Goal: Information Seeking & Learning: Learn about a topic

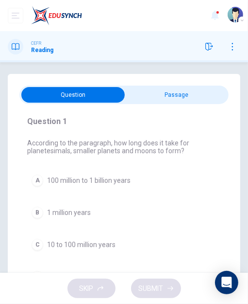
click at [37, 180] on div "A" at bounding box center [38, 180] width 12 height 12
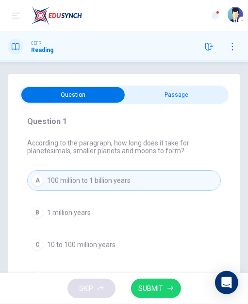
click at [148, 286] on span "SUBMIT" at bounding box center [151, 288] width 25 height 12
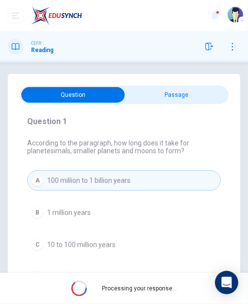
scroll to position [49, 0]
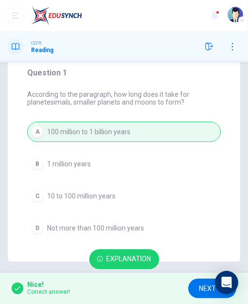
click at [201, 286] on span "NEXT" at bounding box center [207, 288] width 17 height 12
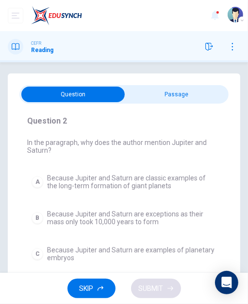
scroll to position [0, 0]
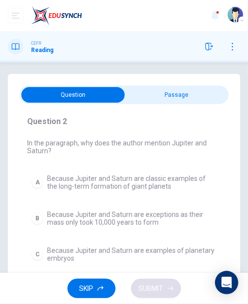
click at [37, 183] on div "A" at bounding box center [38, 182] width 12 height 12
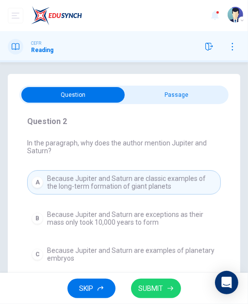
click at [148, 290] on span "SUBMIT" at bounding box center [151, 288] width 25 height 12
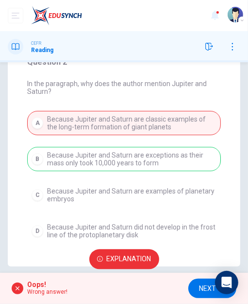
click at [207, 291] on span "NEXT" at bounding box center [207, 288] width 17 height 12
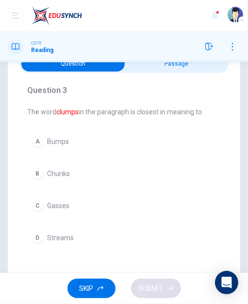
scroll to position [32, 0]
click at [48, 172] on span "Chunks" at bounding box center [58, 173] width 23 height 8
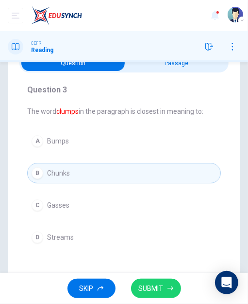
click at [151, 291] on span "SUBMIT" at bounding box center [151, 288] width 25 height 12
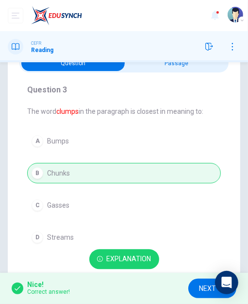
click at [204, 291] on span "NEXT" at bounding box center [207, 288] width 17 height 12
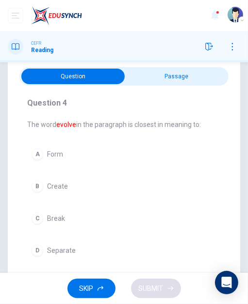
scroll to position [17, 0]
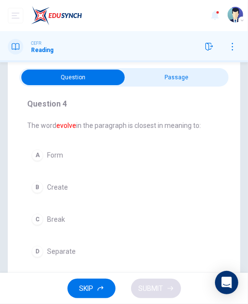
click at [37, 154] on div "A" at bounding box center [38, 155] width 12 height 12
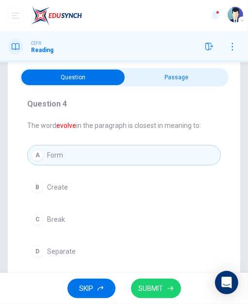
click at [148, 288] on span "SUBMIT" at bounding box center [151, 288] width 25 height 12
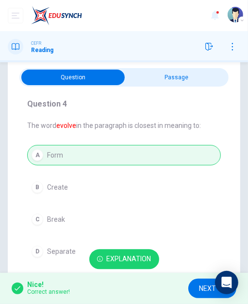
click at [201, 287] on span "NEXT" at bounding box center [207, 288] width 17 height 12
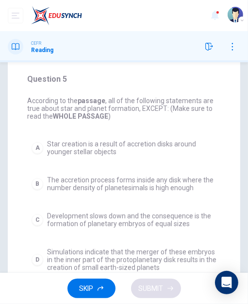
scroll to position [42, 0]
click at [37, 146] on div "A" at bounding box center [38, 148] width 12 height 12
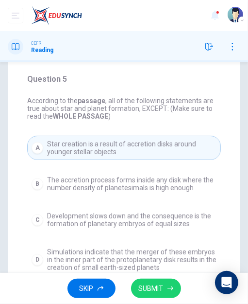
click at [152, 285] on span "SUBMIT" at bounding box center [151, 288] width 25 height 12
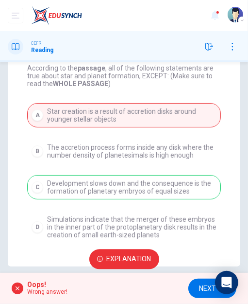
scroll to position [80, 0]
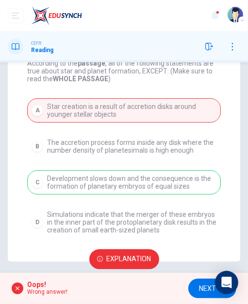
click at [200, 290] on span "NEXT" at bounding box center [207, 288] width 17 height 12
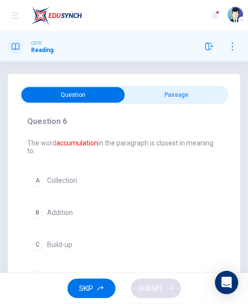
scroll to position [49, 0]
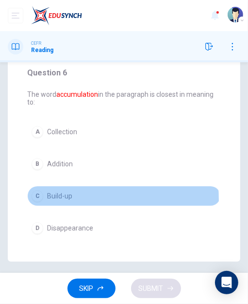
click at [37, 196] on div "C" at bounding box center [38, 196] width 12 height 12
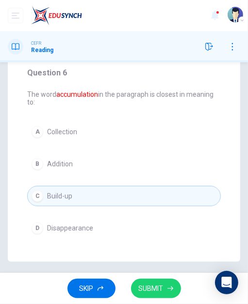
click at [152, 286] on span "SUBMIT" at bounding box center [151, 288] width 25 height 12
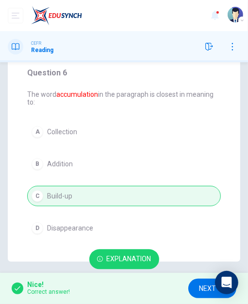
click at [201, 289] on span "NEXT" at bounding box center [207, 288] width 17 height 12
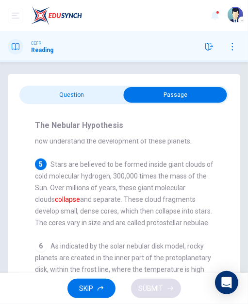
scroll to position [586, 0]
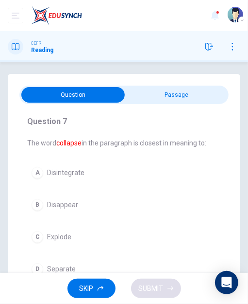
click at [35, 167] on div "A" at bounding box center [38, 173] width 12 height 12
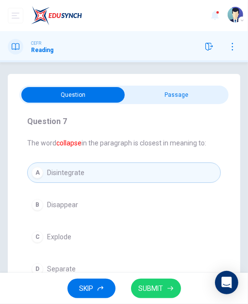
click at [149, 285] on span "SUBMIT" at bounding box center [151, 288] width 25 height 12
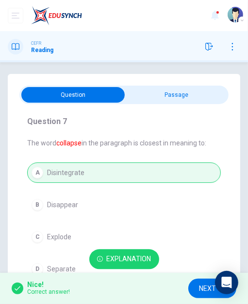
click at [205, 290] on span "NEXT" at bounding box center [207, 288] width 17 height 12
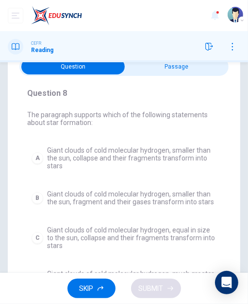
scroll to position [29, 0]
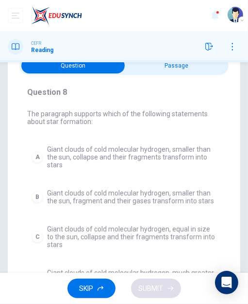
click at [37, 156] on div "A" at bounding box center [38, 157] width 12 height 12
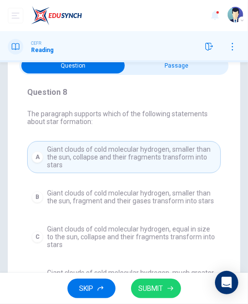
click at [152, 288] on span "SUBMIT" at bounding box center [151, 288] width 25 height 12
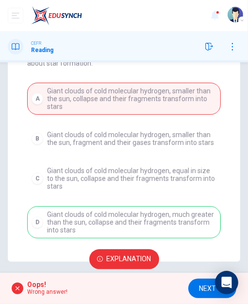
scroll to position [87, 0]
click at [200, 290] on span "NEXT" at bounding box center [207, 288] width 17 height 12
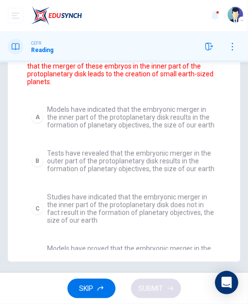
scroll to position [34, 0]
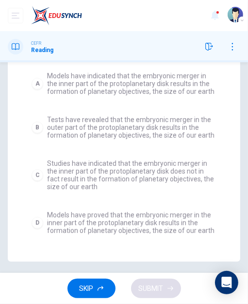
click at [39, 222] on div "D" at bounding box center [38, 223] width 12 height 12
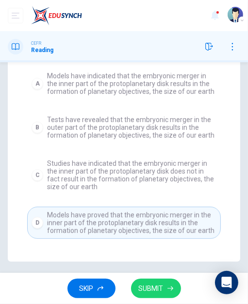
click at [156, 285] on span "SUBMIT" at bounding box center [151, 288] width 25 height 12
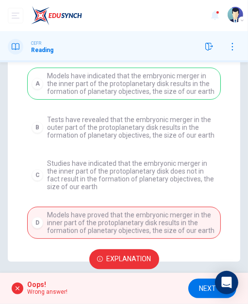
click at [204, 286] on span "NEXT" at bounding box center [207, 288] width 17 height 12
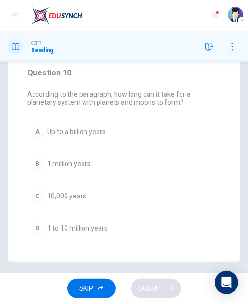
scroll to position [0, 0]
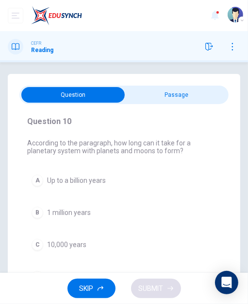
click at [37, 180] on div "A" at bounding box center [38, 180] width 12 height 12
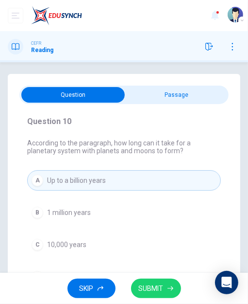
click at [151, 288] on span "SUBMIT" at bounding box center [151, 288] width 25 height 12
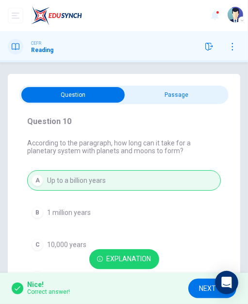
click at [204, 288] on span "NEXT" at bounding box center [207, 288] width 17 height 12
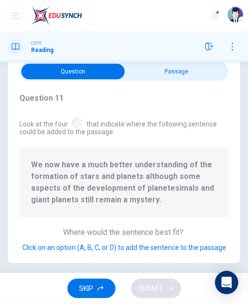
scroll to position [25, 0]
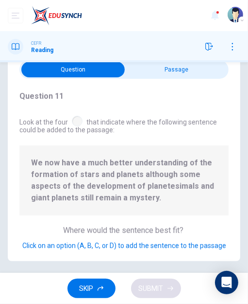
click at [77, 118] on div at bounding box center [77, 121] width 11 height 11
click at [99, 247] on span "Click on an option (A, B, C, or D) to add the sentence to the passage" at bounding box center [124, 245] width 204 height 8
click at [97, 247] on span "Click on an option (A, B, C, or D) to add the sentence to the passage" at bounding box center [124, 245] width 204 height 8
click at [94, 248] on span "Click on an option (A, B, C, or D) to add the sentence to the passage" at bounding box center [124, 245] width 204 height 8
click at [90, 244] on span "Click on an option (A, B, C, or D) to add the sentence to the passage" at bounding box center [124, 245] width 204 height 8
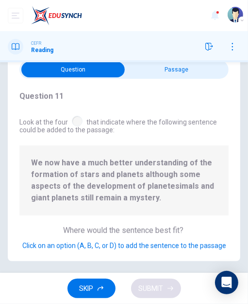
click at [90, 245] on span "Click on an option (A, B, C, or D) to add the sentence to the passage" at bounding box center [124, 245] width 204 height 8
click at [77, 118] on div at bounding box center [77, 121] width 11 height 11
click at [96, 248] on span "Click on an option (A, B, C, or D) to add the sentence to the passage" at bounding box center [124, 245] width 204 height 8
click at [78, 246] on span "Click on an option (A, B, C, or D) to add the sentence to the passage" at bounding box center [124, 245] width 204 height 8
click at [90, 248] on span "Click on an option (A, B, C, or D) to add the sentence to the passage" at bounding box center [124, 245] width 204 height 8
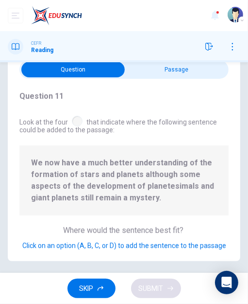
click at [106, 247] on span "Click on an option (A, B, C, or D) to add the sentence to the passage" at bounding box center [124, 245] width 204 height 8
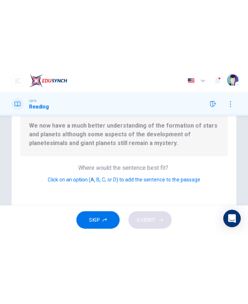
scroll to position [138, 0]
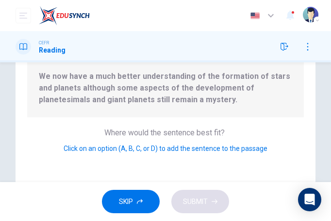
click at [144, 149] on span "Click on an option (A, B, C, or D) to add the sentence to the passage" at bounding box center [166, 148] width 204 height 8
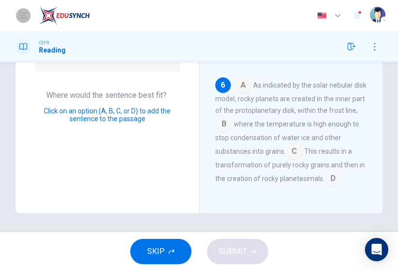
scroll to position [205, 0]
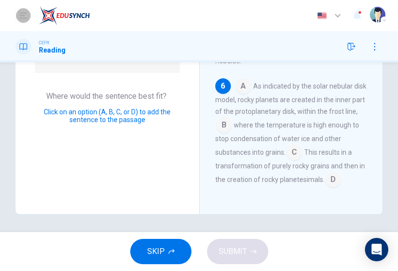
click at [248, 178] on input at bounding box center [333, 180] width 16 height 16
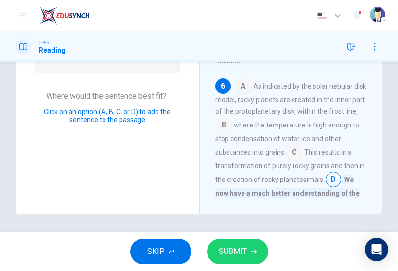
click at [228, 254] on span "SUBMIT" at bounding box center [233, 251] width 28 height 14
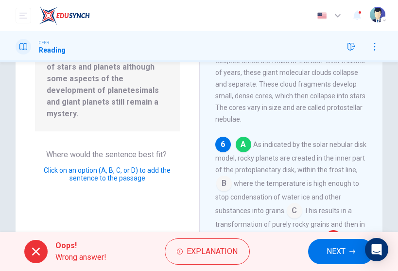
scroll to position [147, 0]
click at [248, 254] on span "NEXT" at bounding box center [335, 251] width 19 height 14
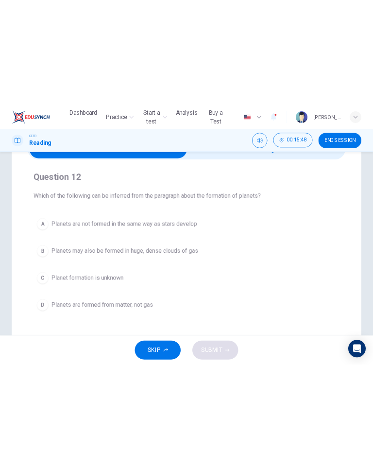
scroll to position [59, 0]
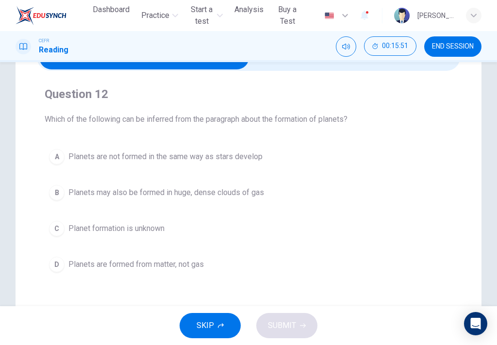
click at [58, 196] on div "B" at bounding box center [57, 193] width 16 height 16
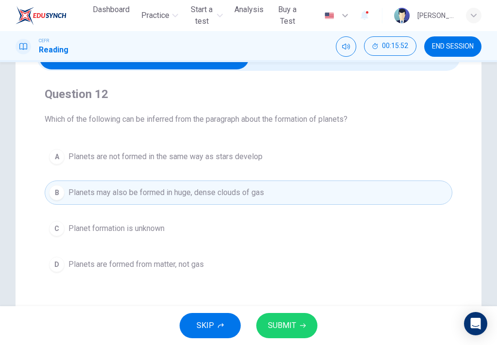
click at [248, 303] on span "SUBMIT" at bounding box center [282, 326] width 28 height 14
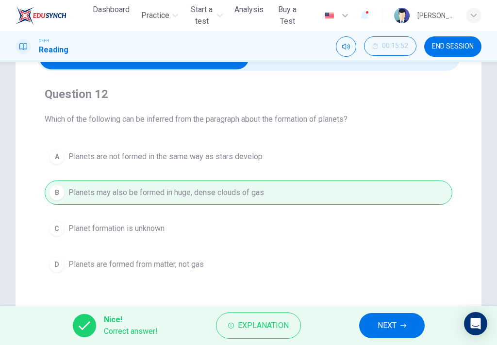
click at [248, 303] on span "NEXT" at bounding box center [387, 326] width 19 height 14
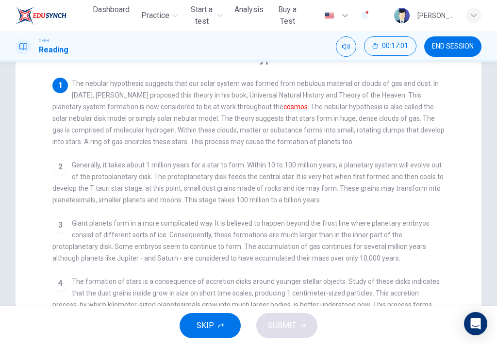
scroll to position [0, 0]
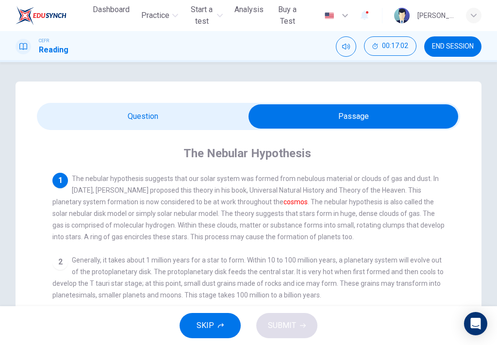
click at [163, 104] on span at bounding box center [249, 116] width 424 height 27
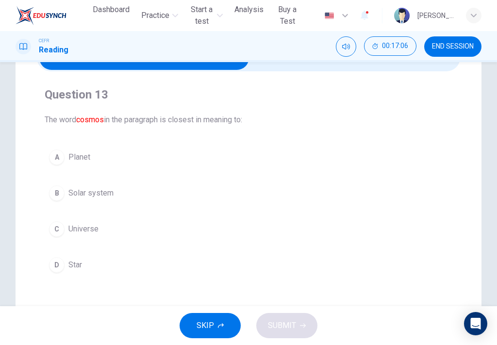
scroll to position [56, 0]
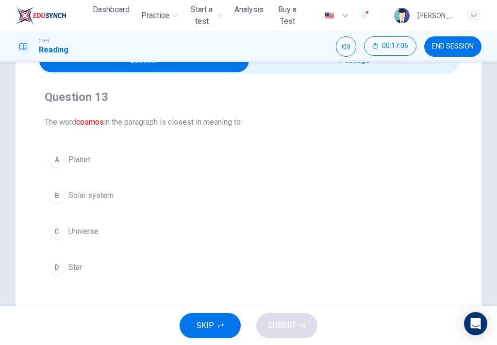
click at [55, 235] on div "C" at bounding box center [57, 232] width 16 height 16
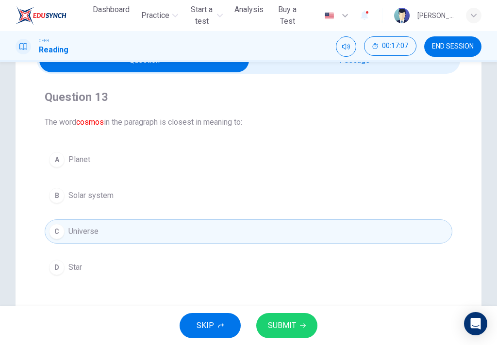
click at [248, 303] on span "SUBMIT" at bounding box center [282, 326] width 28 height 14
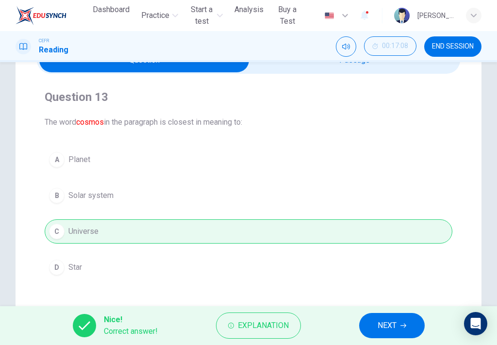
click at [248, 303] on span "NEXT" at bounding box center [387, 326] width 19 height 14
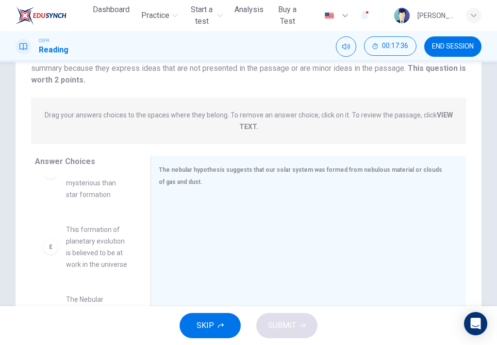
scroll to position [98, 0]
click at [248, 117] on strong "VIEW TEXT." at bounding box center [346, 120] width 214 height 19
click at [248, 112] on strong "VIEW TEXT." at bounding box center [346, 120] width 214 height 19
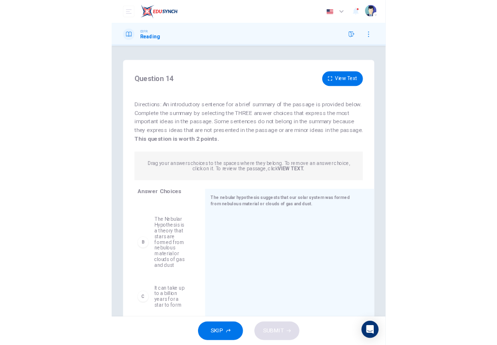
scroll to position [78, 0]
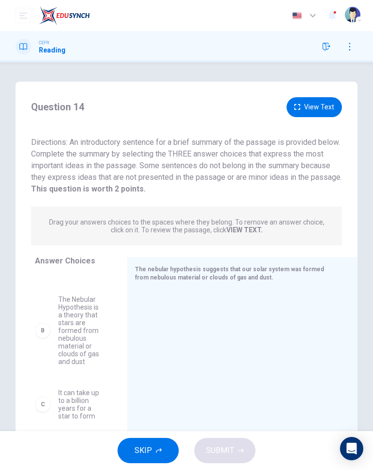
click at [43, 303] on div "B" at bounding box center [43, 331] width 16 height 16
click at [42, 303] on div "B" at bounding box center [43, 331] width 16 height 16
click at [43, 303] on div "B" at bounding box center [43, 331] width 16 height 16
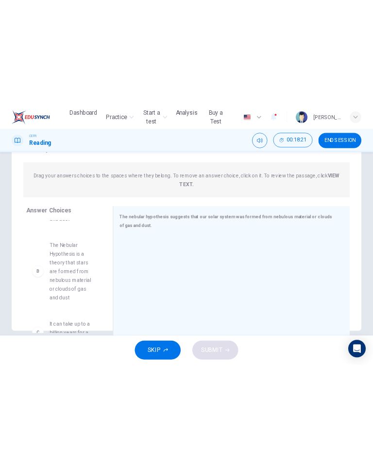
scroll to position [82, 0]
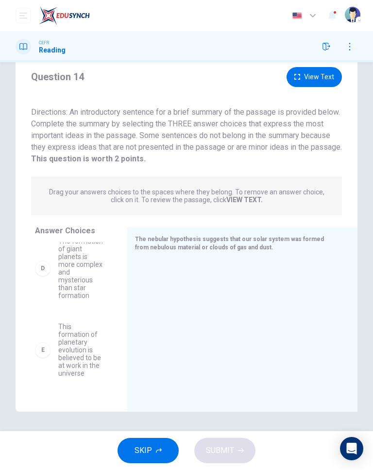
scroll to position [264, 0]
click at [42, 303] on div "E" at bounding box center [43, 340] width 16 height 16
click at [43, 303] on div "E" at bounding box center [43, 340] width 16 height 16
click at [42, 303] on div "E" at bounding box center [43, 340] width 16 height 16
click at [43, 303] on div "A The Nebular Hypothesis is proof that stars are formed from nebulous material …" at bounding box center [77, 317] width 85 height 150
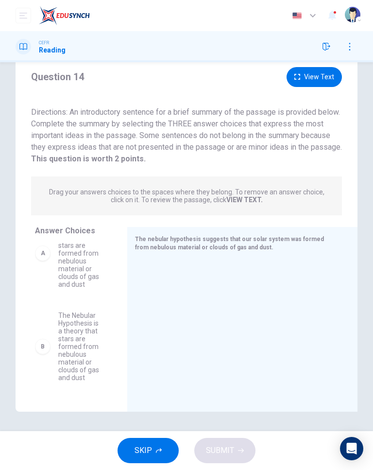
scroll to position [29, 0]
click at [75, 303] on span "The Nebular Hypothesis is a theory that stars are formed from nebulous material…" at bounding box center [81, 349] width 46 height 70
click at [42, 303] on div "B" at bounding box center [43, 350] width 16 height 16
click at [43, 303] on div "B" at bounding box center [43, 350] width 16 height 16
click at [75, 303] on span "The Nebular Hypothesis is a theory that stars are formed from nebulous material…" at bounding box center [81, 349] width 46 height 70
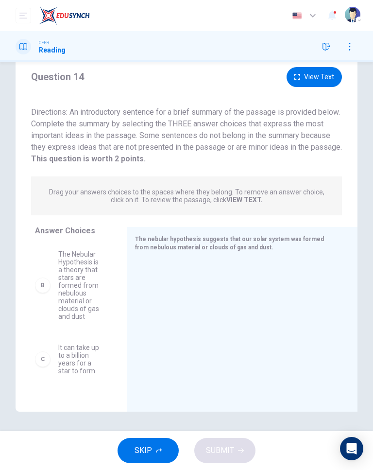
scroll to position [88, 0]
click at [68, 297] on span "The Nebular Hypothesis is a theory that stars are formed from nebulous material…" at bounding box center [81, 291] width 46 height 70
click at [43, 290] on div "B" at bounding box center [43, 291] width 16 height 16
click at [43, 291] on div "B" at bounding box center [43, 291] width 16 height 16
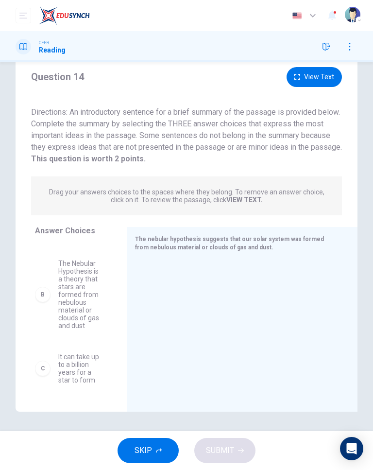
click at [42, 294] on div "B" at bounding box center [43, 295] width 16 height 16
click at [43, 293] on div "B" at bounding box center [43, 295] width 16 height 16
click at [42, 296] on div "B" at bounding box center [43, 295] width 16 height 16
click at [209, 303] on div at bounding box center [238, 324] width 207 height 130
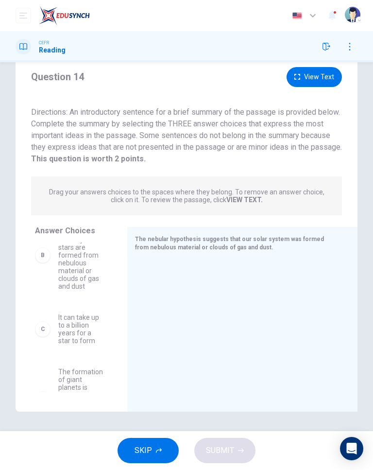
scroll to position [118, 0]
click at [43, 303] on div "C" at bounding box center [43, 334] width 16 height 16
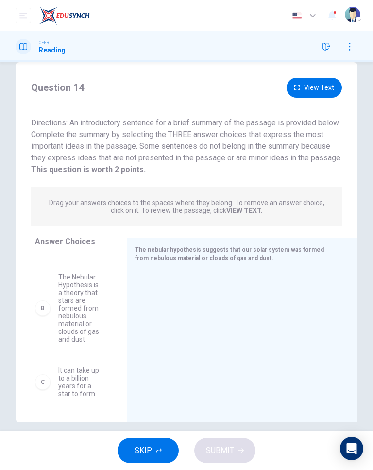
scroll to position [0, 0]
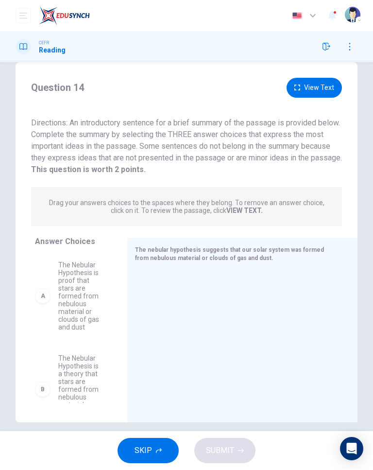
click at [248, 86] on icon "button" at bounding box center [297, 88] width 6 height 6
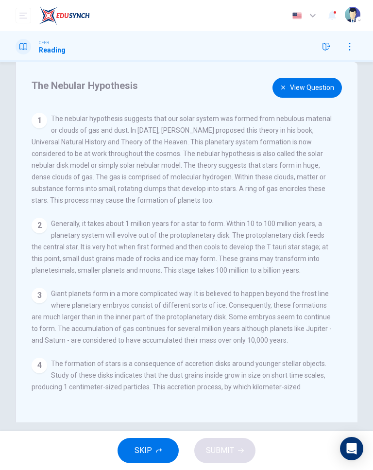
click at [248, 87] on button "View Question" at bounding box center [307, 88] width 69 height 20
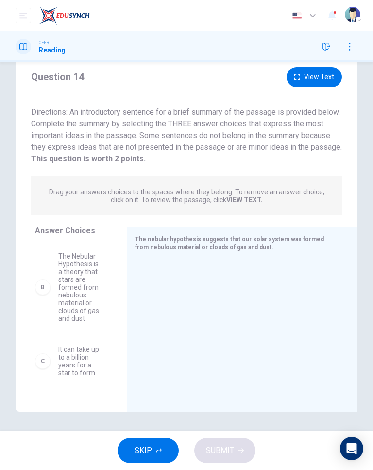
scroll to position [92, 0]
click at [43, 287] on div "B" at bounding box center [43, 287] width 16 height 16
click at [43, 286] on div "B" at bounding box center [43, 287] width 16 height 16
click at [44, 286] on div "B" at bounding box center [43, 287] width 16 height 16
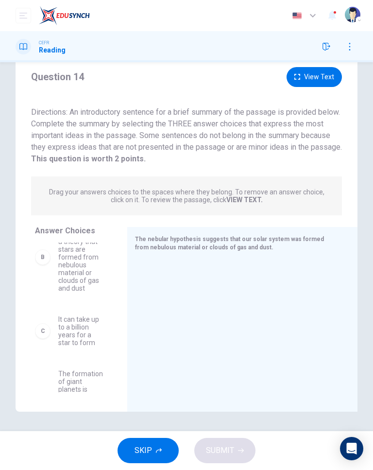
scroll to position [123, 0]
click at [43, 254] on div "B" at bounding box center [43, 255] width 16 height 16
click at [43, 253] on div "B" at bounding box center [43, 255] width 16 height 16
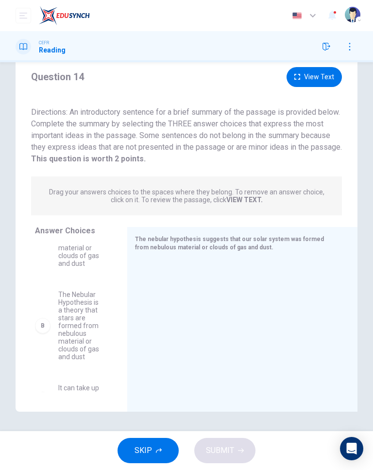
scroll to position [53, 0]
click at [42, 303] on div "B" at bounding box center [43, 325] width 16 height 16
click at [43, 303] on div "A The Nebular Hypothesis is proof that stars are formed from nebulous material …" at bounding box center [73, 264] width 77 height 150
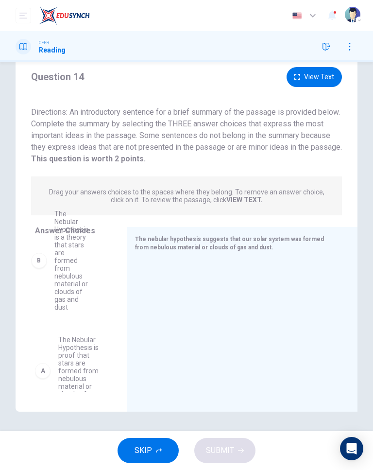
scroll to position [0, 0]
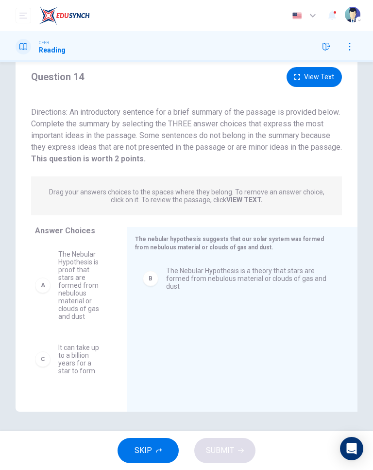
click at [43, 303] on div "C" at bounding box center [43, 359] width 16 height 16
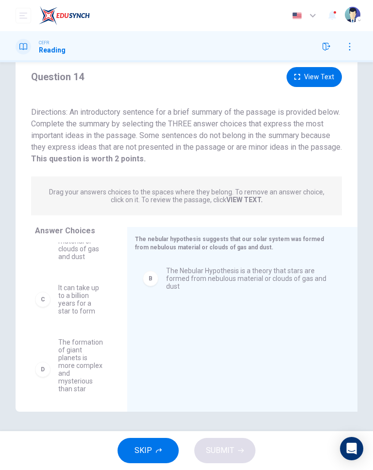
scroll to position [73, 0]
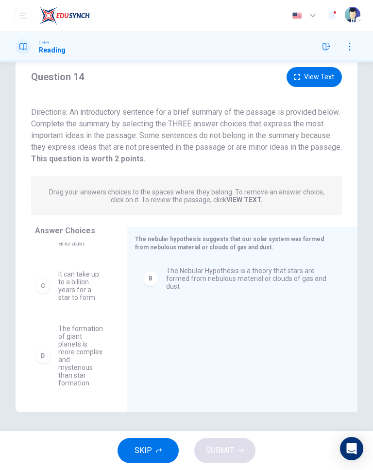
click at [42, 285] on div "C" at bounding box center [43, 286] width 16 height 16
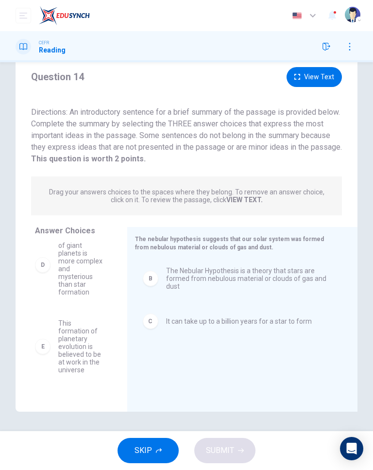
scroll to position [109, 0]
click at [42, 303] on div "A The Nebular Hypothesis is proof that stars are formed from nebulous material …" at bounding box center [77, 317] width 85 height 150
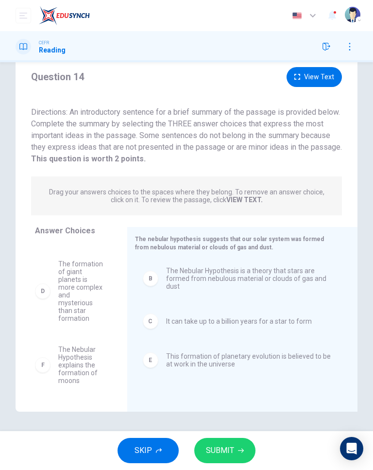
scroll to position [84, 0]
click at [248, 303] on div "E This formation of planetary evolution is believed to be at work in the univer…" at bounding box center [238, 359] width 207 height 31
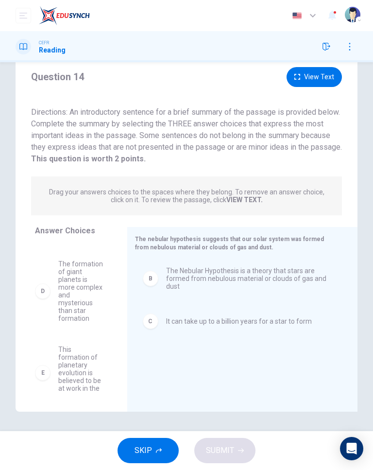
scroll to position [161, 0]
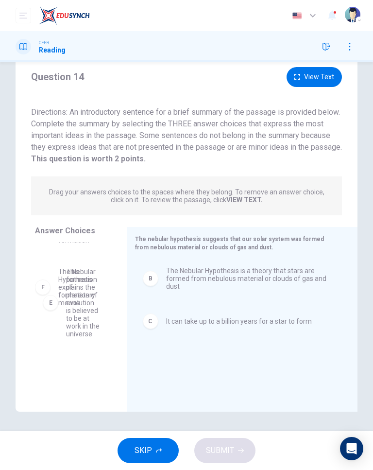
click at [41, 296] on div "A The Nebular Hypothesis is proof that stars are formed from nebulous material …" at bounding box center [77, 317] width 85 height 150
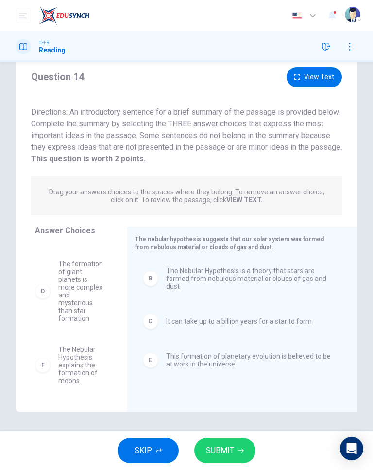
scroll to position [84, 0]
click at [221, 303] on span "SUBMIT" at bounding box center [220, 451] width 28 height 14
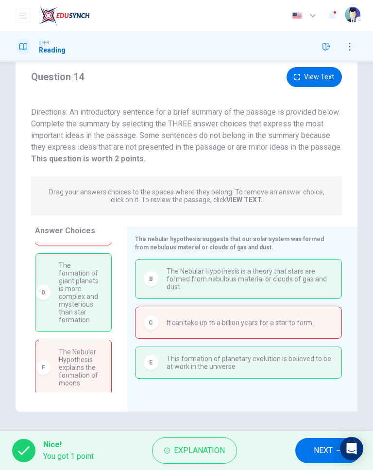
click at [248, 303] on span "NEXT" at bounding box center [323, 451] width 19 height 14
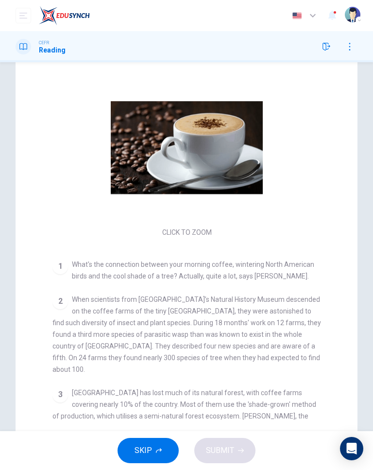
scroll to position [131, 0]
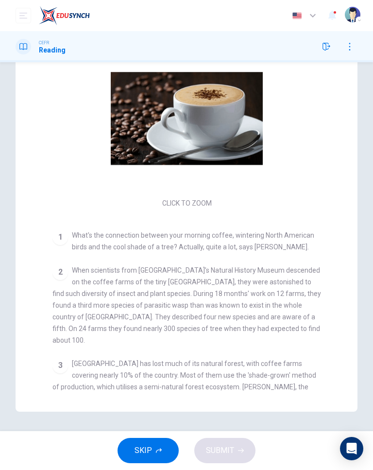
click at [173, 200] on div "Click to Zoom" at bounding box center [186, 126] width 269 height 168
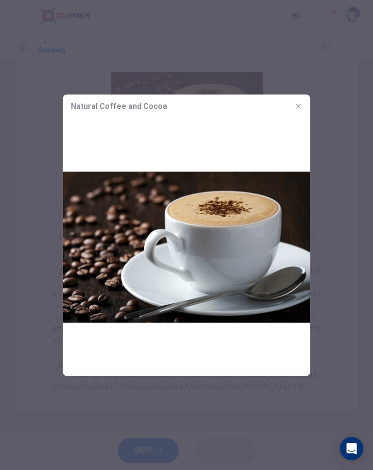
click at [248, 105] on icon "button" at bounding box center [298, 105] width 4 height 4
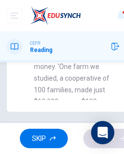
scroll to position [1912, 0]
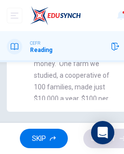
click at [42, 76] on span "In El Salvador, Alex Munro says shade-coffee farms have a cultural as well as e…" at bounding box center [77, 34] width 86 height 183
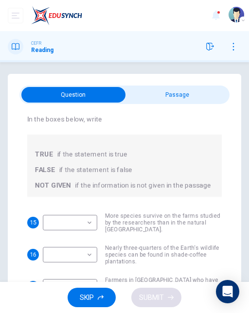
scroll to position [68, 0]
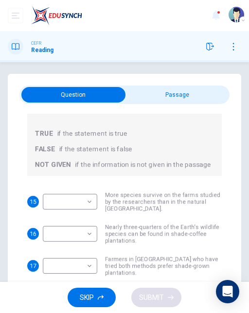
click at [92, 203] on body "This site uses cookies, as explained in our Privacy Policy . If you agree to th…" at bounding box center [124, 156] width 249 height 313
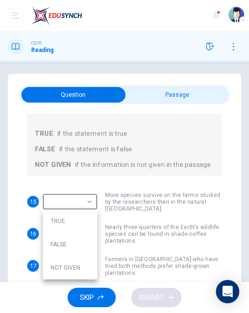
click at [105, 177] on div at bounding box center [124, 156] width 249 height 313
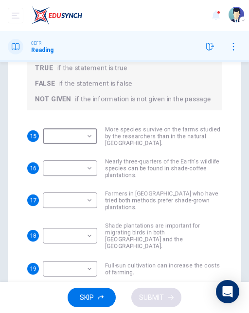
scroll to position [83, 0]
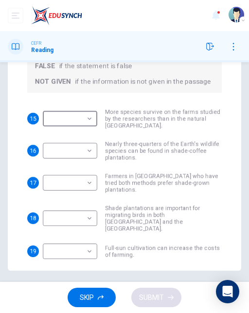
click at [88, 241] on body "This site uses cookies, as explained in our Privacy Policy . If you agree to th…" at bounding box center [124, 156] width 249 height 313
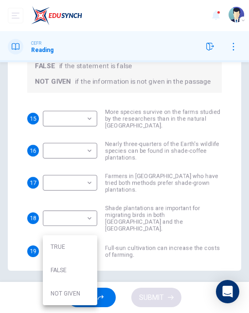
click at [63, 295] on li "NOT GIVEN" at bounding box center [70, 293] width 54 height 23
type input "*********"
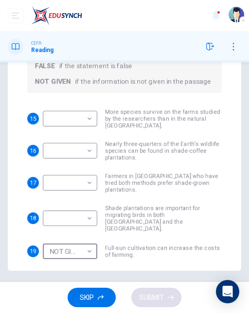
click at [75, 205] on body "This site uses cookies, as explained in our Privacy Policy . If you agree to th…" at bounding box center [124, 156] width 249 height 313
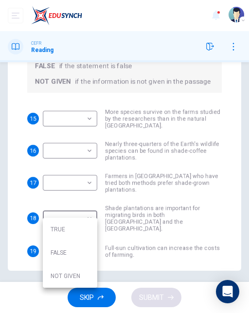
click at [56, 226] on li "TRUE" at bounding box center [70, 229] width 54 height 23
type input "****"
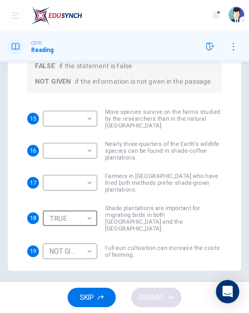
click at [58, 179] on body "This site uses cookies, as explained in our Privacy Policy . If you agree to th…" at bounding box center [124, 156] width 249 height 313
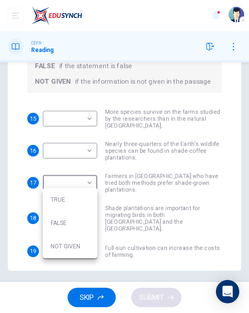
click at [56, 198] on li "TRUE" at bounding box center [70, 199] width 54 height 23
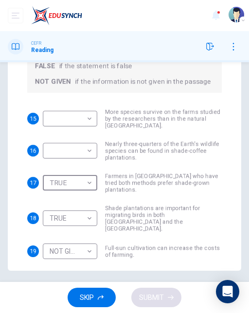
type input "****"
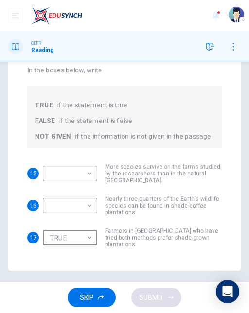
scroll to position [7, 0]
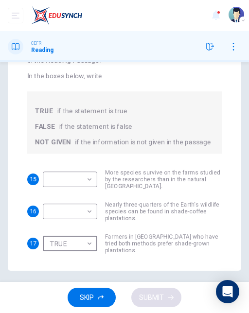
click at [64, 207] on body "This site uses cookies, as explained in our Privacy Policy . If you agree to th…" at bounding box center [124, 156] width 249 height 313
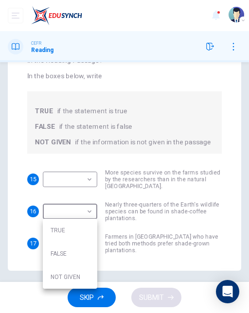
click at [57, 228] on li "TRUE" at bounding box center [70, 230] width 54 height 23
type input "****"
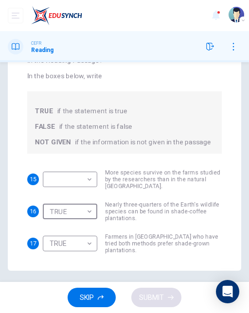
click at [55, 175] on body "This site uses cookies, as explained in our Privacy Policy . If you agree to th…" at bounding box center [124, 156] width 249 height 313
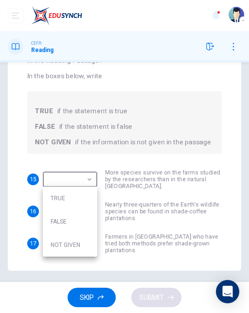
click at [55, 201] on li "TRUE" at bounding box center [70, 198] width 54 height 23
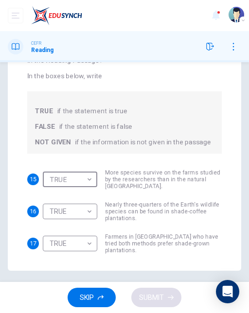
type input "****"
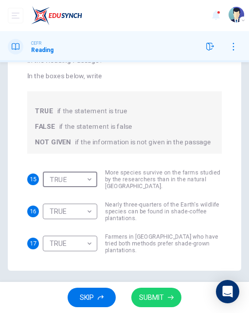
click at [53, 212] on body "This site uses cookies, as explained in our Privacy Policy . If you agree to th…" at bounding box center [124, 156] width 249 height 313
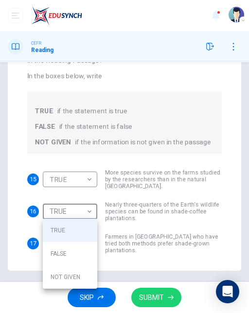
click at [54, 256] on li "FALSE" at bounding box center [70, 253] width 54 height 23
type input "*****"
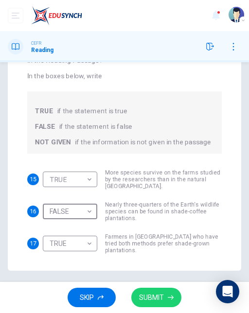
click at [151, 301] on span "SUBMIT" at bounding box center [151, 297] width 25 height 12
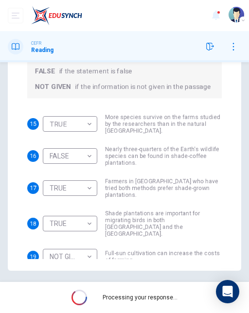
scroll to position [68, 0]
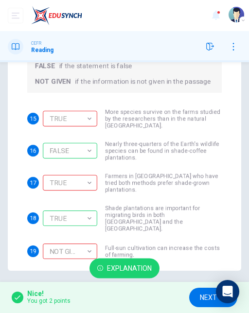
click at [207, 298] on span "NEXT" at bounding box center [208, 297] width 17 height 12
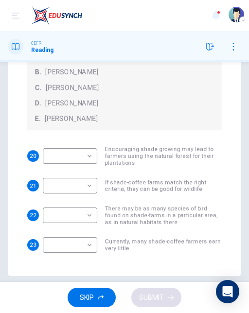
scroll to position [83, 0]
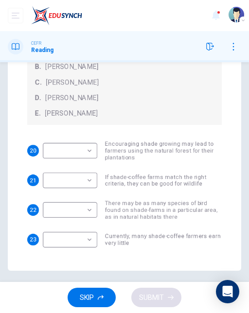
click at [59, 208] on body "This site uses cookies, as explained in our Privacy Policy . If you agree to th…" at bounding box center [124, 156] width 249 height 313
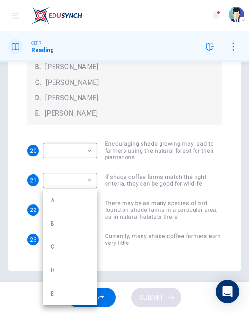
click at [51, 247] on li "C" at bounding box center [70, 246] width 54 height 23
type input "*"
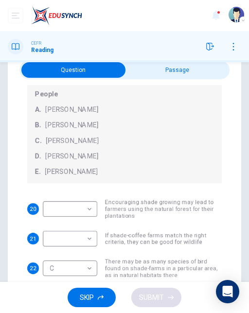
scroll to position [25, 0]
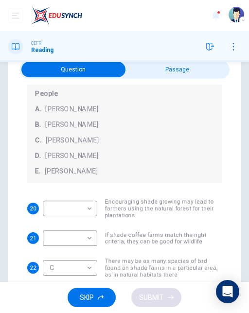
click at [57, 208] on body "This site uses cookies, as explained in our Privacy Policy . If you agree to th…" at bounding box center [124, 156] width 249 height 313
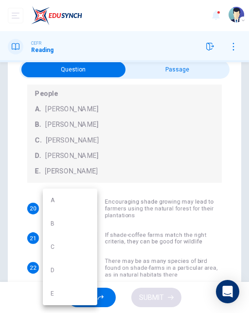
click at [52, 198] on li "A" at bounding box center [70, 199] width 54 height 23
type input "*"
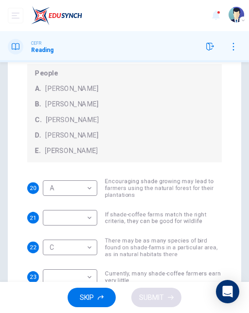
scroll to position [46, 0]
click at [60, 217] on body "This site uses cookies, as explained in our Privacy Policy . If you agree to th…" at bounding box center [124, 156] width 249 height 313
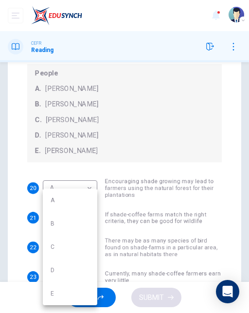
click at [26, 142] on div at bounding box center [124, 156] width 249 height 313
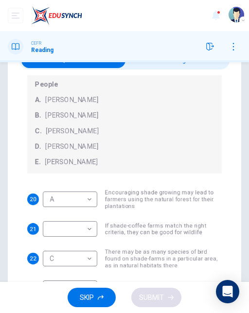
scroll to position [35, 0]
click at [58, 246] on body "This site uses cookies, as explained in our Privacy Policy . If you agree to th…" at bounding box center [124, 156] width 249 height 313
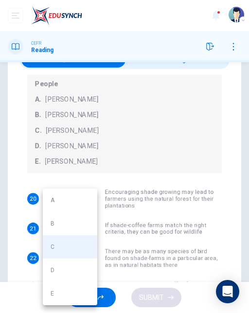
click at [54, 227] on li "B" at bounding box center [70, 223] width 54 height 23
type input "*"
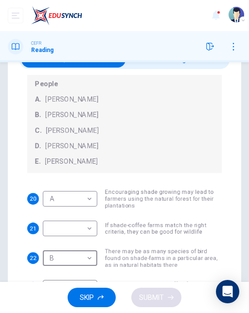
click at [52, 225] on body "This site uses cookies, as explained in our Privacy Policy . If you agree to th…" at bounding box center [124, 156] width 249 height 313
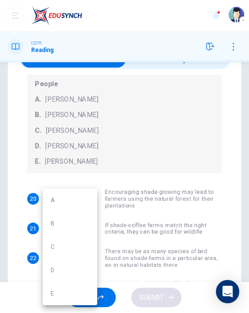
click at [52, 270] on li "D" at bounding box center [70, 269] width 54 height 23
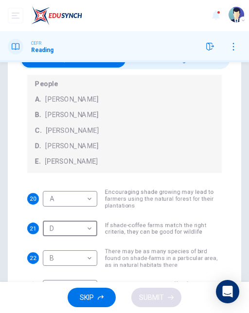
type input "*"
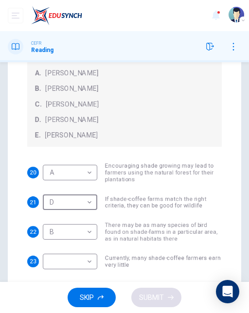
scroll to position [83, 0]
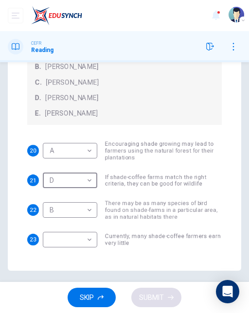
click at [8, 146] on div "Questions 20 - 23 Look at the following opinions and the list of people below. …" at bounding box center [124, 131] width 233 height 280
click at [82, 240] on body "This site uses cookies, as explained in our Privacy Policy . If you agree to th…" at bounding box center [124, 156] width 249 height 313
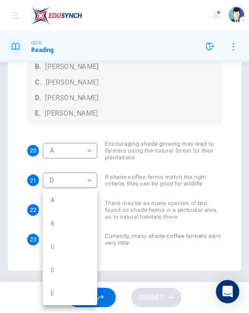
click at [52, 293] on li "E" at bounding box center [70, 293] width 54 height 23
type input "*"
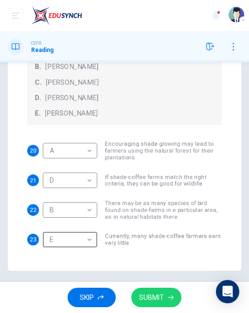
click at [151, 301] on span "SUBMIT" at bounding box center [151, 297] width 25 height 12
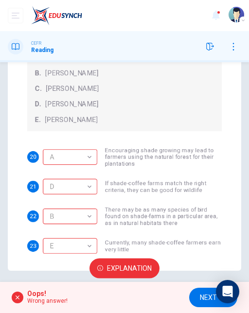
scroll to position [90, 0]
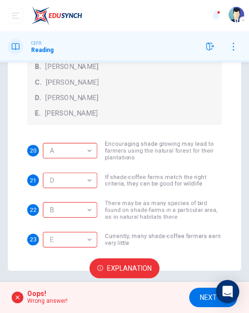
click at [205, 299] on span "NEXT" at bounding box center [208, 297] width 17 height 12
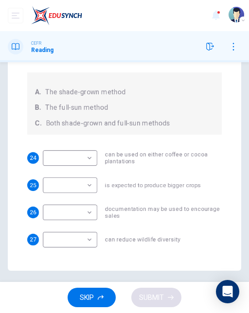
scroll to position [26, 0]
click at [57, 158] on body "This site uses cookies, as explained in our Privacy Policy . If you agree to th…" at bounding box center [124, 156] width 249 height 313
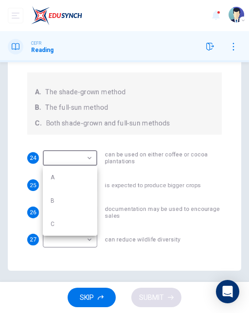
click at [53, 178] on li "A" at bounding box center [70, 177] width 54 height 23
type input "*"
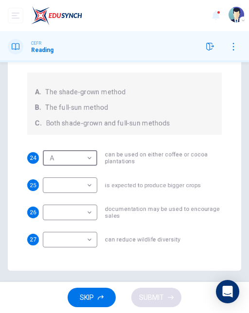
click at [56, 186] on body "This site uses cookies, as explained in our Privacy Policy . If you agree to th…" at bounding box center [124, 156] width 249 height 313
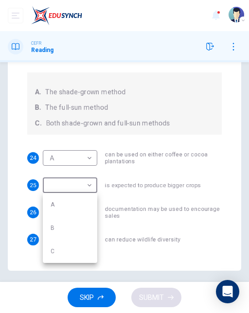
click at [52, 202] on li "A" at bounding box center [70, 204] width 54 height 23
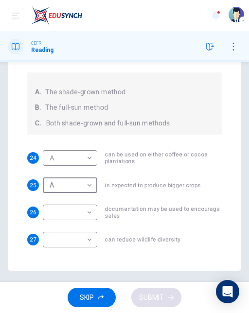
type input "*"
click at [55, 237] on body "This site uses cookies, as explained in our Privacy Policy . If you agree to th…" at bounding box center [124, 156] width 249 height 313
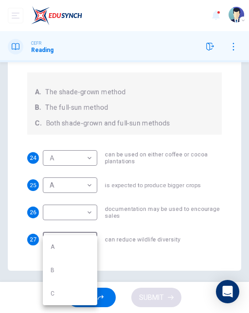
click at [54, 271] on li "B" at bounding box center [70, 269] width 54 height 23
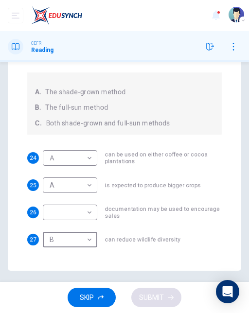
type input "*"
click at [64, 212] on body "This site uses cookies, as explained in our Privacy Policy . If you agree to th…" at bounding box center [124, 156] width 249 height 313
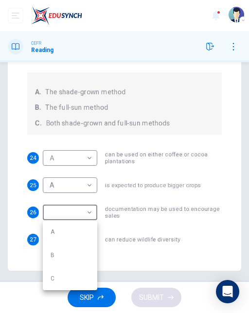
click at [52, 232] on li "A" at bounding box center [70, 231] width 54 height 23
type input "*"
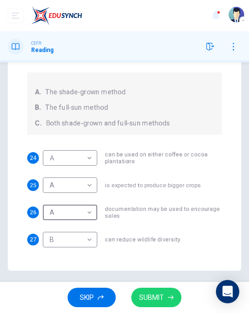
click at [153, 299] on span "SUBMIT" at bounding box center [151, 297] width 25 height 12
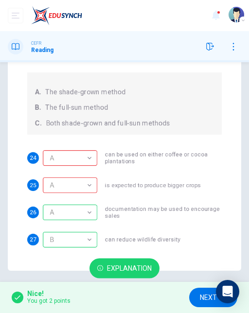
click at [208, 301] on span "NEXT" at bounding box center [208, 297] width 17 height 12
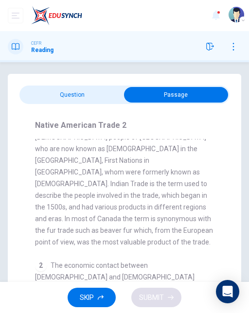
scroll to position [0, 0]
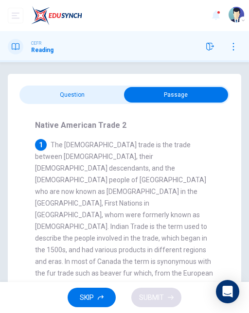
click at [208, 44] on icon "button" at bounding box center [210, 47] width 8 height 8
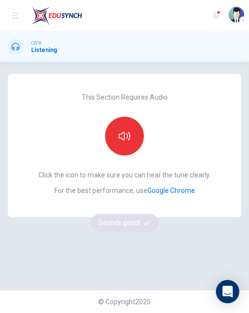
click at [124, 146] on button "button" at bounding box center [124, 136] width 39 height 39
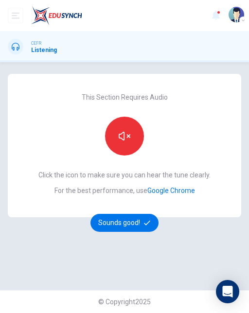
click at [136, 225] on button "Sounds good!" at bounding box center [124, 223] width 68 height 18
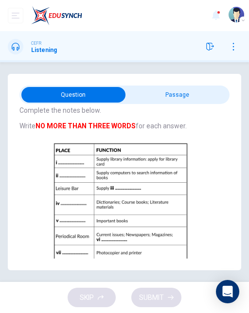
scroll to position [27, 0]
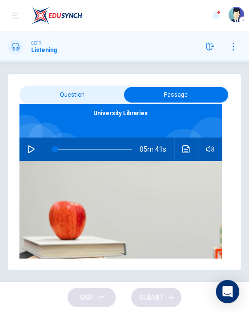
click at [29, 151] on icon "button" at bounding box center [31, 149] width 8 height 8
type input "*"
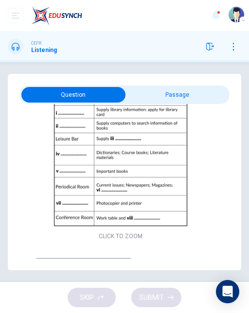
scroll to position [83, 0]
click at [50, 257] on input at bounding box center [83, 265] width 97 height 16
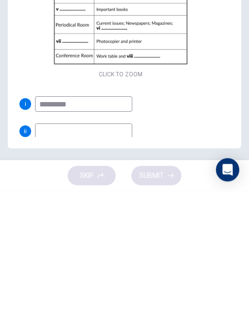
scroll to position [122, 0]
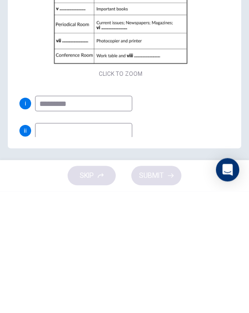
type input "*********"
click at [54, 245] on input at bounding box center [83, 253] width 97 height 16
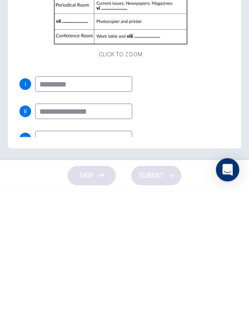
scroll to position [144, 0]
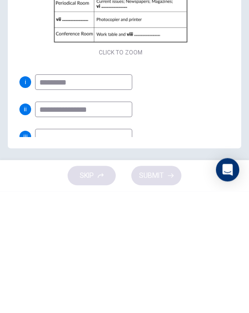
type input "**********"
click at [52, 260] on input at bounding box center [83, 259] width 97 height 16
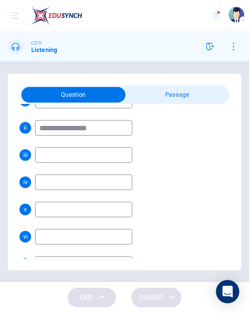
scroll to position [247, 0]
type input "*"
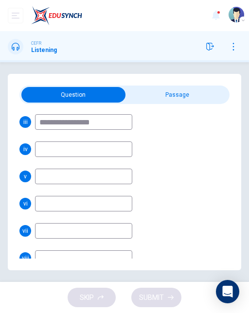
scroll to position [280, 0]
type input "**********"
click at [55, 153] on input at bounding box center [83, 150] width 97 height 16
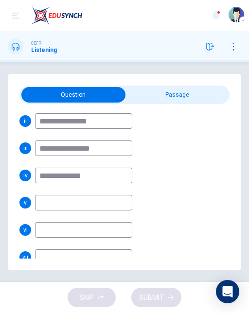
scroll to position [290, 0]
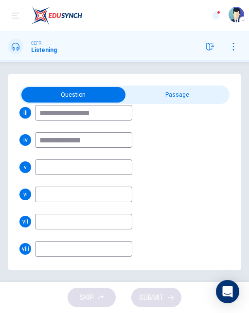
type input "**********"
click at [44, 169] on input at bounding box center [83, 167] width 97 height 16
type input "**********"
click at [52, 187] on input at bounding box center [83, 195] width 97 height 16
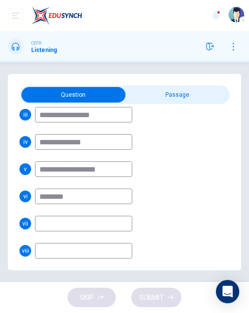
scroll to position [290, 0]
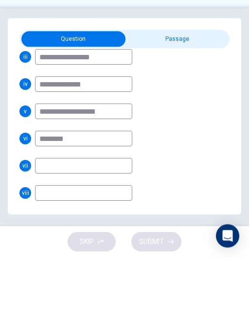
type input "********"
click at [47, 215] on input at bounding box center [83, 222] width 97 height 16
type input "**********"
click at [49, 241] on input at bounding box center [83, 249] width 97 height 16
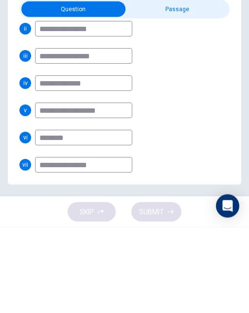
scroll to position [290, 0]
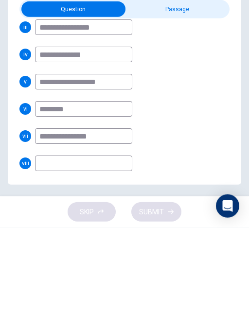
click at [42, 251] on input at bounding box center [83, 249] width 97 height 16
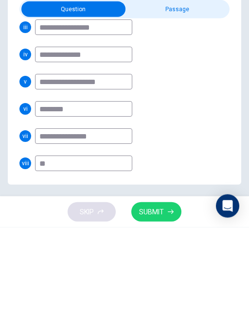
type input "*"
type input "**********"
click at [42, 224] on input "**********" at bounding box center [83, 222] width 97 height 16
click at [41, 225] on input "**********" at bounding box center [83, 222] width 97 height 16
click at [43, 224] on input "**********" at bounding box center [83, 222] width 97 height 16
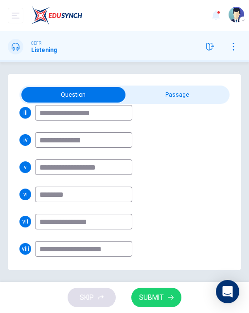
scroll to position [9, 0]
click at [40, 187] on input "********" at bounding box center [83, 195] width 97 height 16
click at [47, 187] on input "********" at bounding box center [83, 195] width 97 height 16
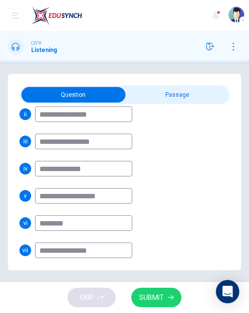
scroll to position [290, 0]
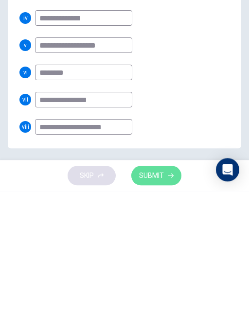
type input "********"
click at [155, 296] on span "SUBMIT" at bounding box center [151, 297] width 25 height 12
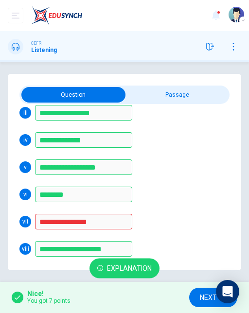
click at [111, 270] on span "Explanation" at bounding box center [129, 268] width 45 height 12
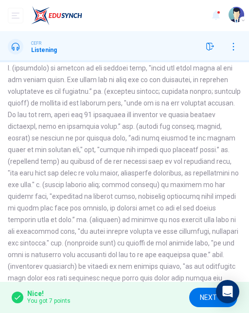
scroll to position [0, 0]
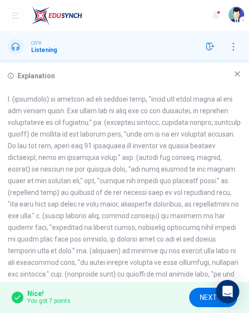
click at [237, 73] on icon at bounding box center [237, 74] width 8 height 8
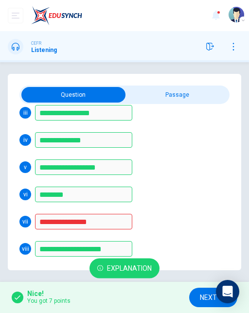
click at [201, 296] on span "NEXT" at bounding box center [208, 297] width 17 height 12
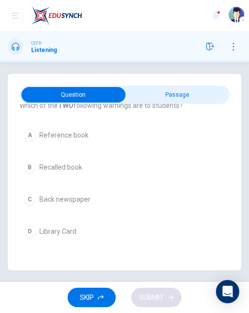
scroll to position [53, 0]
click at [28, 225] on div "D" at bounding box center [30, 231] width 12 height 12
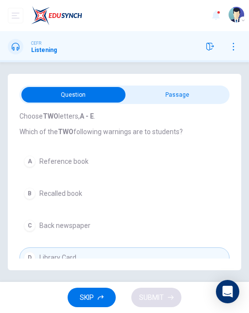
scroll to position [16, 0]
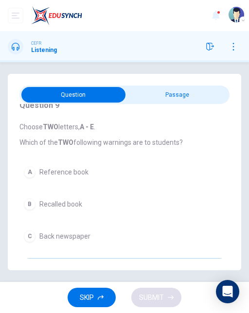
click at [31, 166] on div "A" at bounding box center [30, 172] width 12 height 12
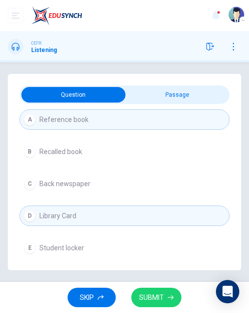
scroll to position [70, 0]
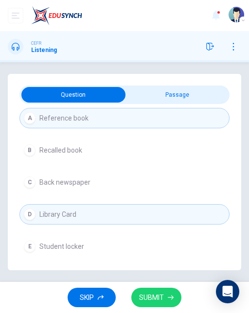
click at [148, 292] on span "SUBMIT" at bounding box center [151, 297] width 25 height 12
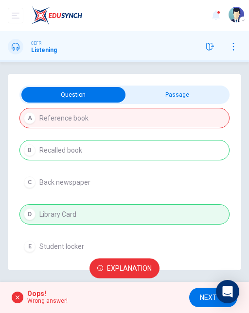
click at [195, 296] on button "NEXT" at bounding box center [213, 298] width 48 height 20
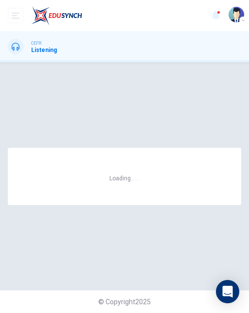
scroll to position [0, 0]
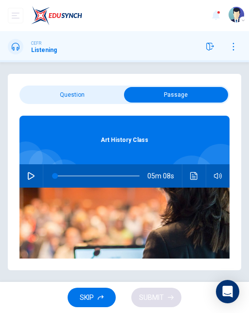
click at [27, 178] on icon "button" at bounding box center [31, 176] width 8 height 8
type input "*"
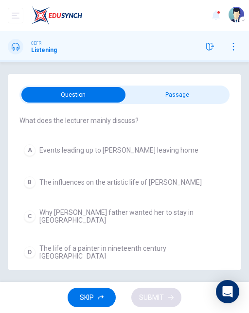
scroll to position [22, 0]
click at [30, 246] on div "D" at bounding box center [30, 252] width 12 height 12
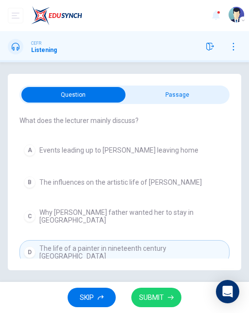
click at [30, 180] on div "B" at bounding box center [30, 182] width 12 height 12
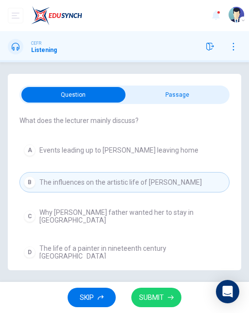
click at [151, 299] on span "SUBMIT" at bounding box center [151, 297] width 25 height 12
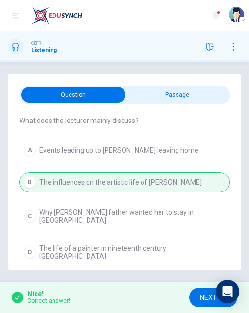
click at [208, 294] on span "NEXT" at bounding box center [208, 297] width 17 height 12
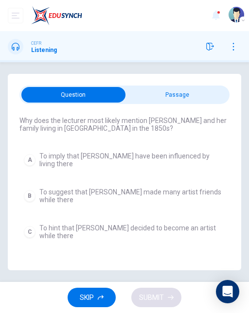
scroll to position [30, 0]
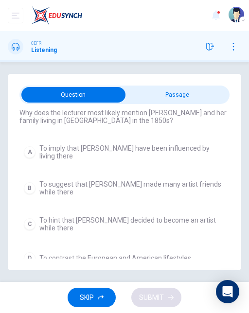
click at [30, 218] on div "C" at bounding box center [30, 224] width 12 height 12
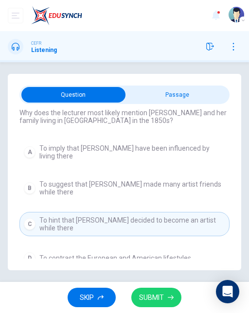
click at [158, 293] on span "SUBMIT" at bounding box center [151, 297] width 25 height 12
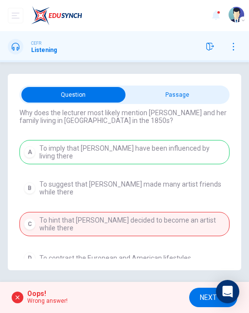
click at [203, 301] on span "NEXT" at bounding box center [208, 297] width 17 height 12
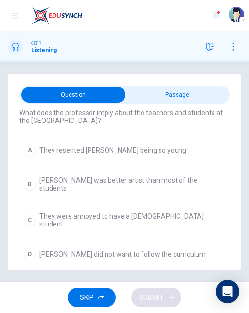
click at [31, 214] on div "C" at bounding box center [30, 220] width 12 height 12
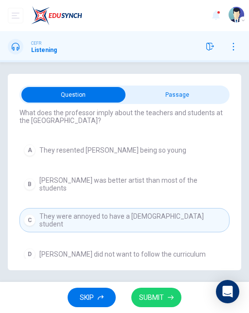
click at [142, 299] on span "SUBMIT" at bounding box center [151, 297] width 25 height 12
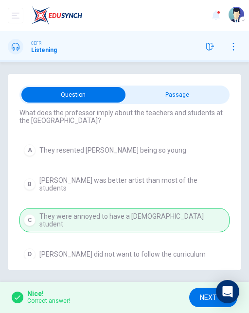
click at [202, 300] on span "NEXT" at bounding box center [208, 297] width 17 height 12
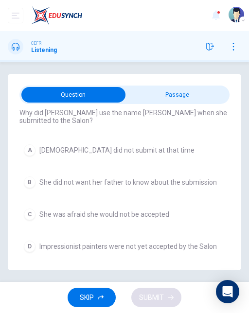
click at [29, 147] on div "A" at bounding box center [30, 150] width 12 height 12
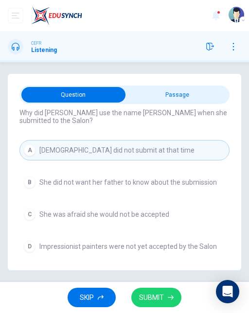
click at [25, 249] on div "D" at bounding box center [30, 246] width 12 height 12
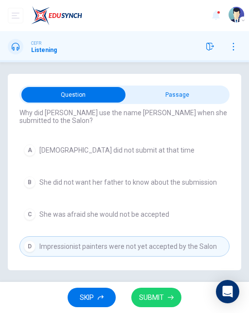
click at [162, 297] on span "SUBMIT" at bounding box center [151, 297] width 25 height 12
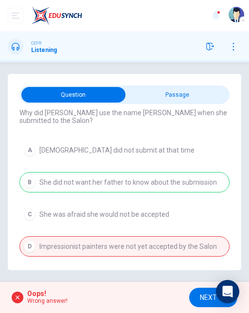
click at [202, 300] on span "NEXT" at bounding box center [208, 297] width 17 height 12
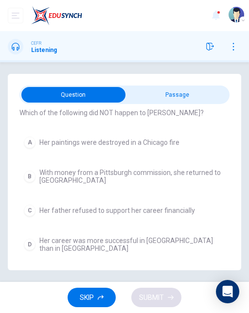
scroll to position [26, 0]
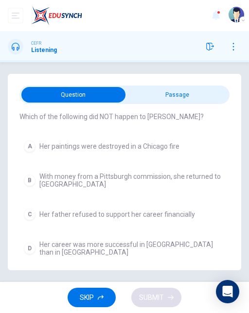
click at [31, 213] on div "C" at bounding box center [30, 214] width 12 height 12
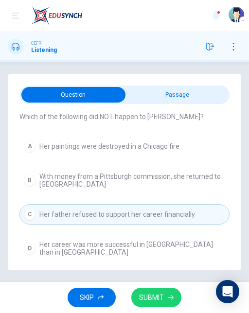
click at [30, 249] on div "D" at bounding box center [30, 248] width 12 height 12
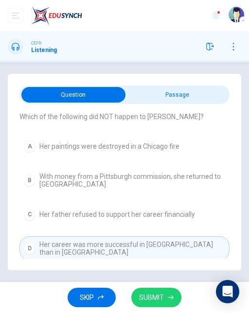
click at [159, 296] on span "SUBMIT" at bounding box center [151, 297] width 25 height 12
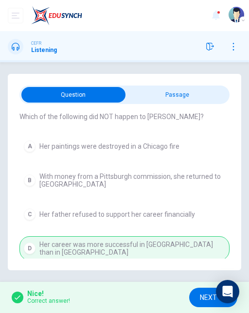
click at [205, 294] on span "NEXT" at bounding box center [208, 297] width 17 height 12
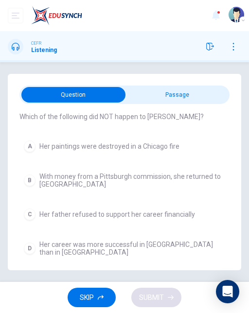
click at [150, 296] on div "SKIP SUBMIT" at bounding box center [124, 297] width 249 height 31
click at [30, 249] on div "D" at bounding box center [30, 248] width 12 height 12
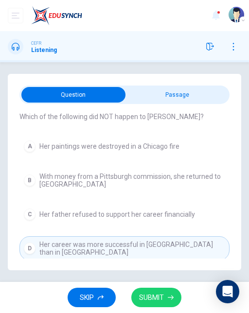
click at [153, 297] on span "SUBMIT" at bounding box center [151, 297] width 25 height 12
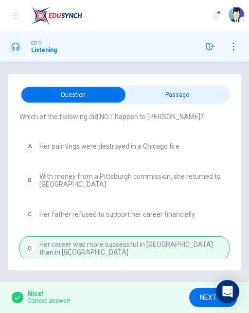
click at [204, 294] on span "NEXT" at bounding box center [208, 297] width 17 height 12
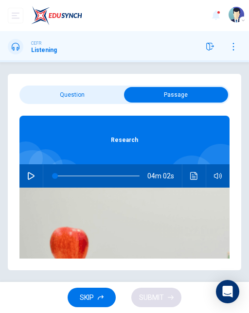
click at [30, 179] on icon "button" at bounding box center [31, 176] width 8 height 8
type input "*"
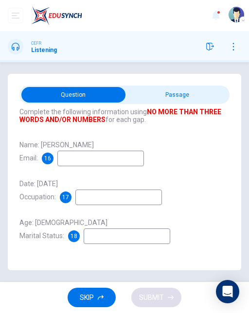
scroll to position [57, 0]
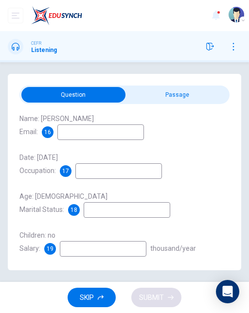
click at [68, 124] on input at bounding box center [100, 132] width 86 height 16
click at [63, 125] on input "*" at bounding box center [100, 132] width 86 height 16
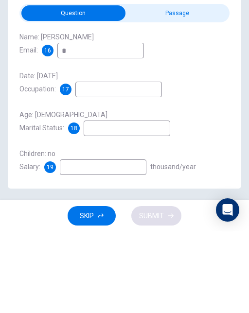
type input "*"
click at [98, 202] on input at bounding box center [127, 210] width 86 height 16
type input "******"
click at [69, 241] on input at bounding box center [103, 249] width 86 height 16
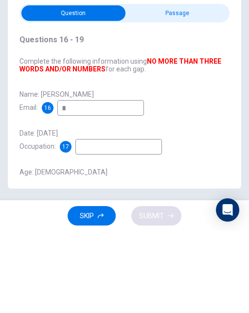
type input "***"
click at [65, 182] on input "*" at bounding box center [100, 190] width 86 height 16
click at [110, 183] on input "*******" at bounding box center [100, 190] width 86 height 16
type input "**********"
click at [93, 223] on input at bounding box center [118, 229] width 86 height 16
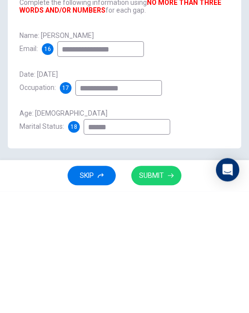
scroll to position [57, 0]
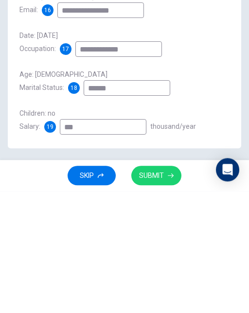
type input "**********"
click at [97, 241] on input "***" at bounding box center [103, 249] width 86 height 16
type input "*"
type input "********"
click at [144, 301] on span "SUBMIT" at bounding box center [151, 297] width 25 height 12
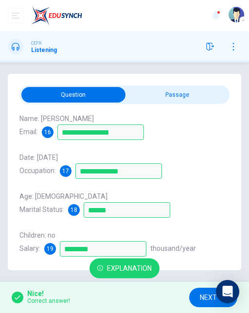
click at [202, 295] on span "NEXT" at bounding box center [208, 297] width 17 height 12
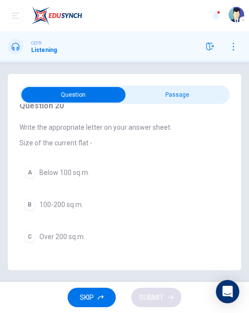
scroll to position [6, 0]
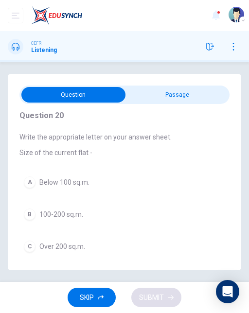
click at [25, 176] on div "A" at bounding box center [30, 182] width 12 height 12
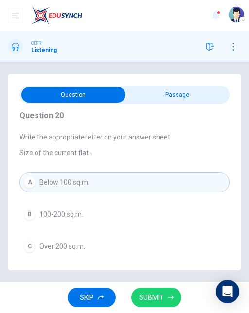
click at [29, 208] on div "B" at bounding box center [30, 214] width 12 height 12
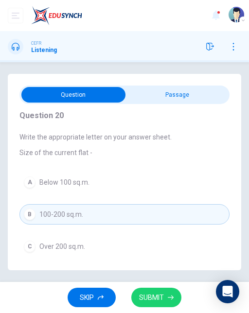
click at [152, 301] on span "SUBMIT" at bounding box center [151, 297] width 25 height 12
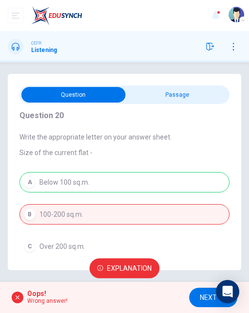
click at [202, 300] on span "NEXT" at bounding box center [208, 297] width 17 height 12
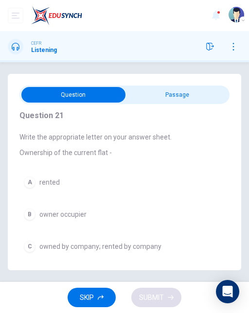
click at [25, 176] on div "A" at bounding box center [30, 182] width 12 height 12
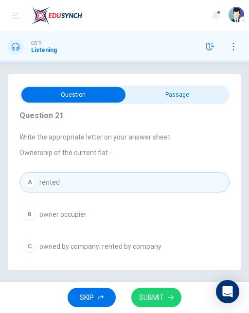
click at [150, 299] on span "SUBMIT" at bounding box center [151, 297] width 25 height 12
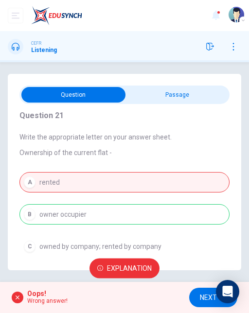
click at [205, 296] on span "NEXT" at bounding box center [208, 297] width 17 height 12
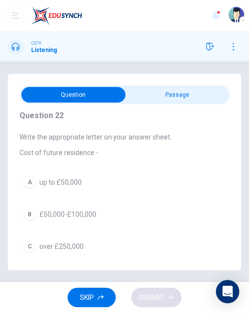
click at [234, 46] on icon "button" at bounding box center [233, 47] width 8 height 8
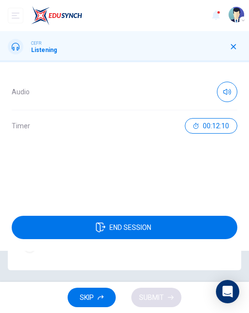
click at [101, 232] on icon "button" at bounding box center [101, 227] width 10 height 10
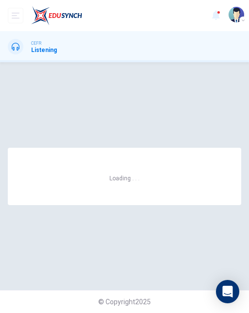
scroll to position [0, 0]
